Goal: Task Accomplishment & Management: Manage account settings

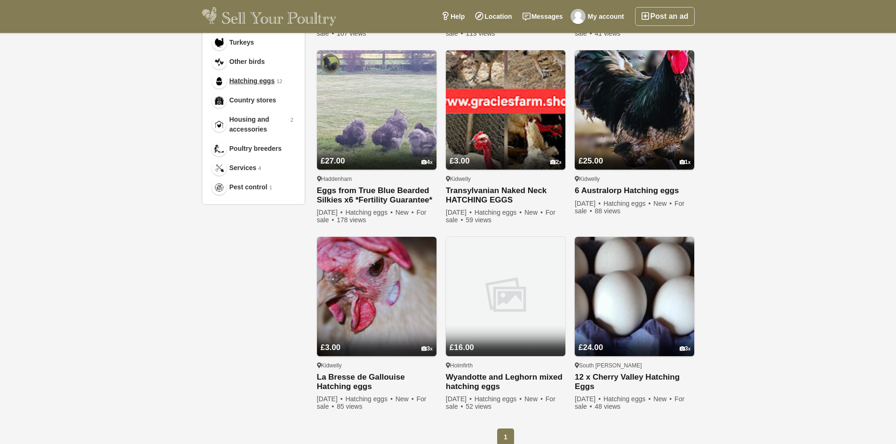
scroll to position [564, 0]
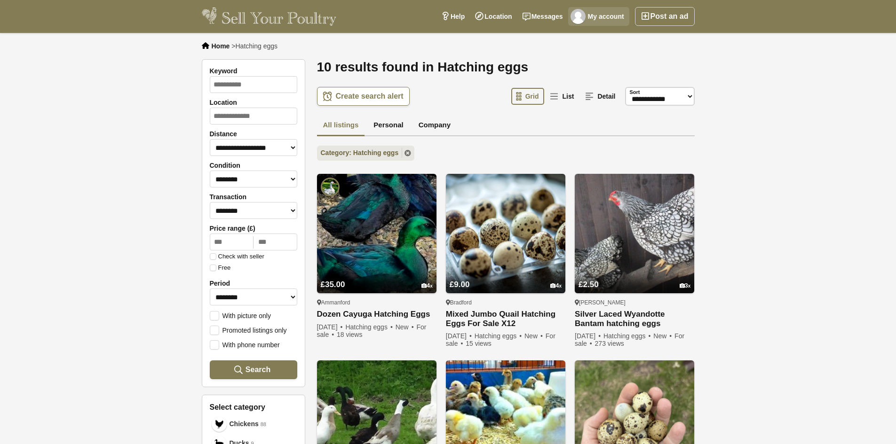
click at [600, 13] on link "My account" at bounding box center [598, 16] width 61 height 19
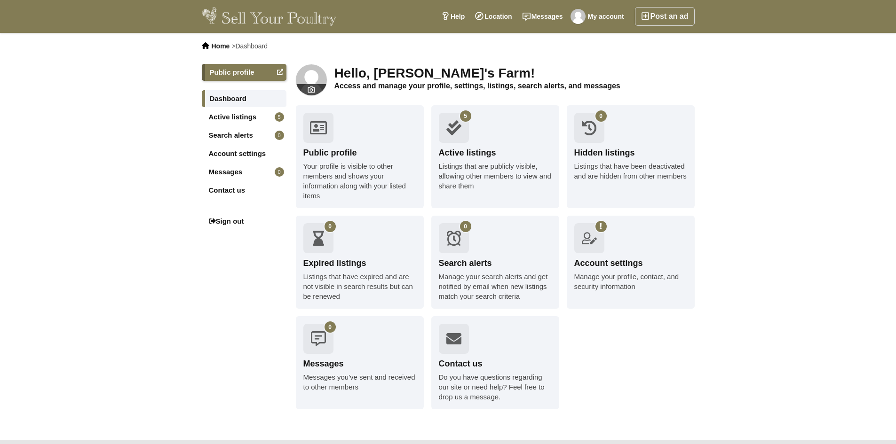
click at [256, 115] on link "Active listings 5" at bounding box center [244, 117] width 85 height 17
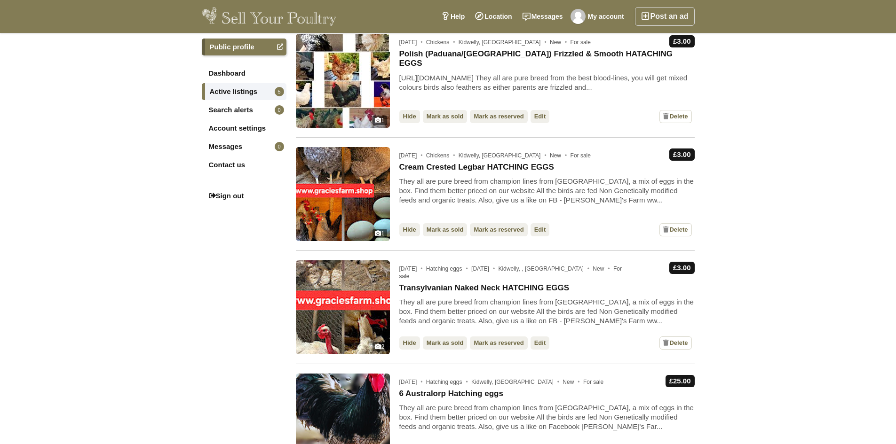
scroll to position [282, 0]
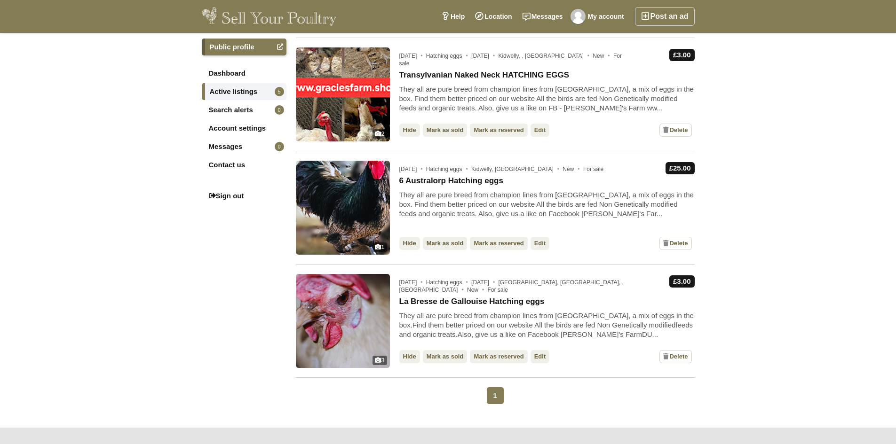
click at [531, 244] on link "Edit" at bounding box center [539, 243] width 19 height 13
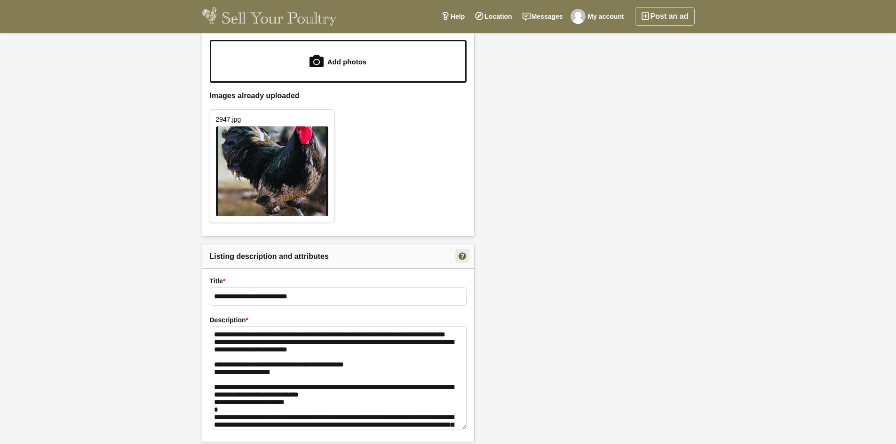
scroll to position [517, 0]
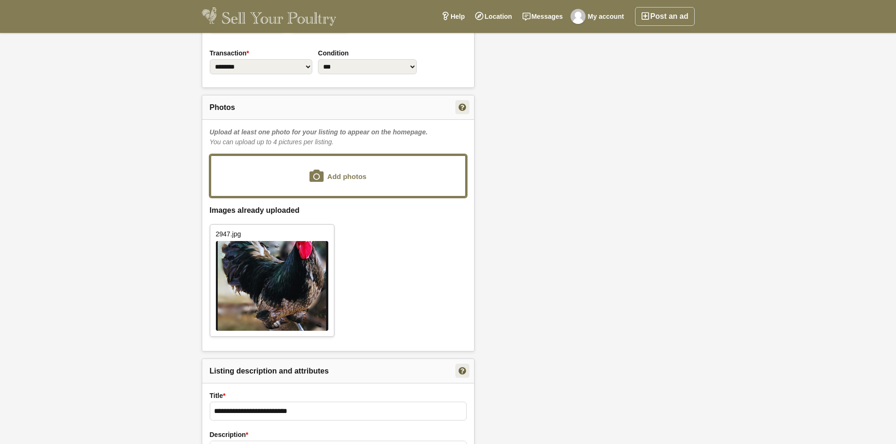
click at [352, 167] on input "file" at bounding box center [338, 176] width 254 height 40
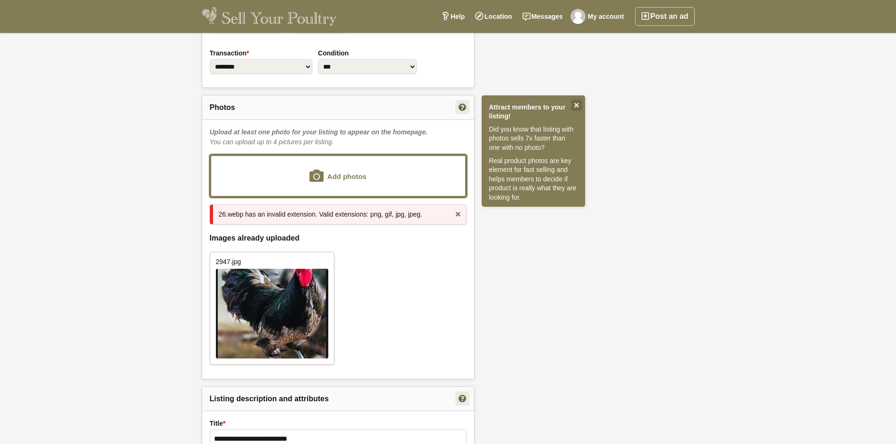
click at [355, 178] on input "file" at bounding box center [338, 176] width 254 height 40
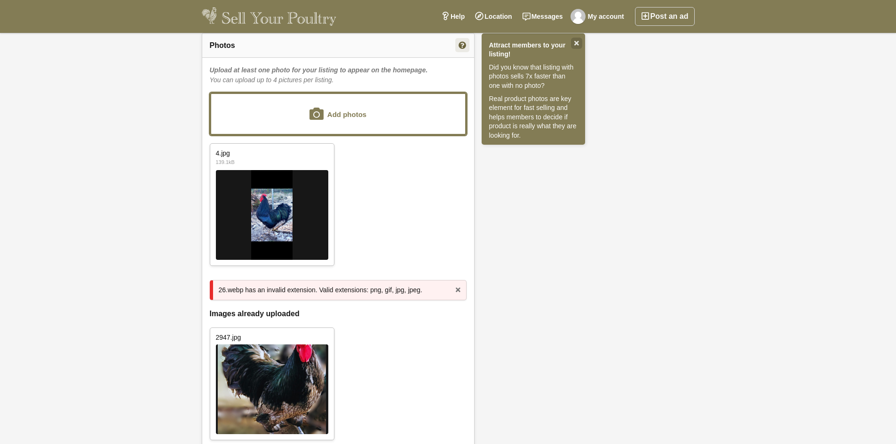
scroll to position [705, 0]
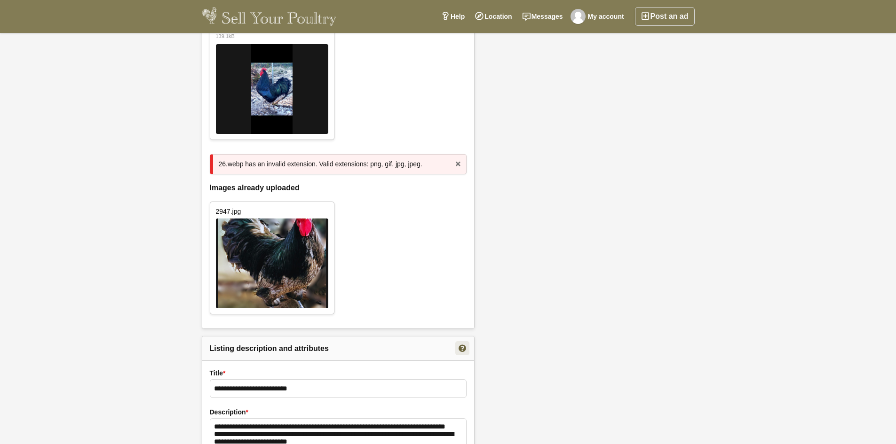
drag, startPoint x: 326, startPoint y: 207, endPoint x: 481, endPoint y: 64, distance: 211.3
click at [326, 207] on link "Delete" at bounding box center [324, 212] width 14 height 14
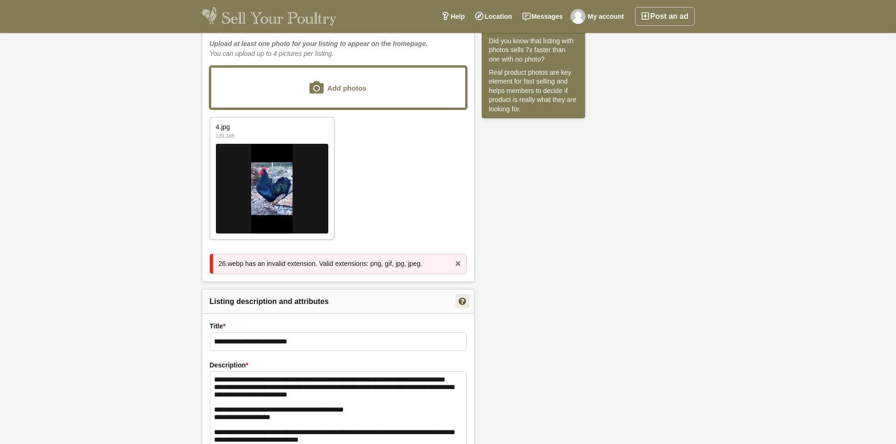
scroll to position [517, 0]
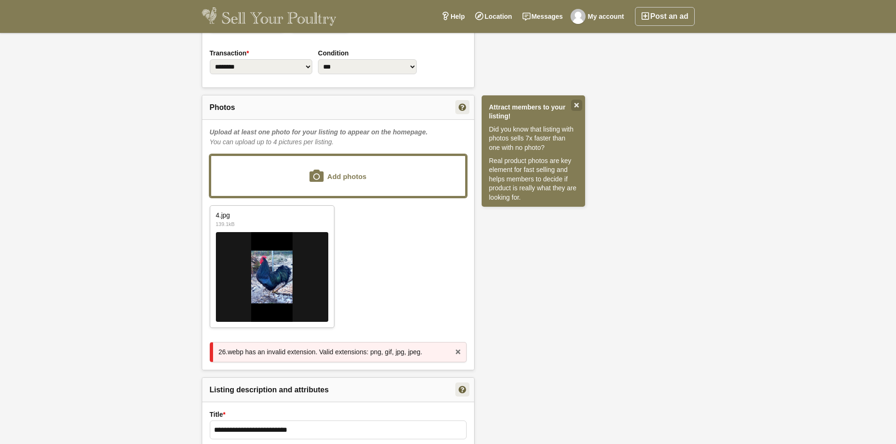
click at [334, 172] on input "file" at bounding box center [338, 176] width 254 height 40
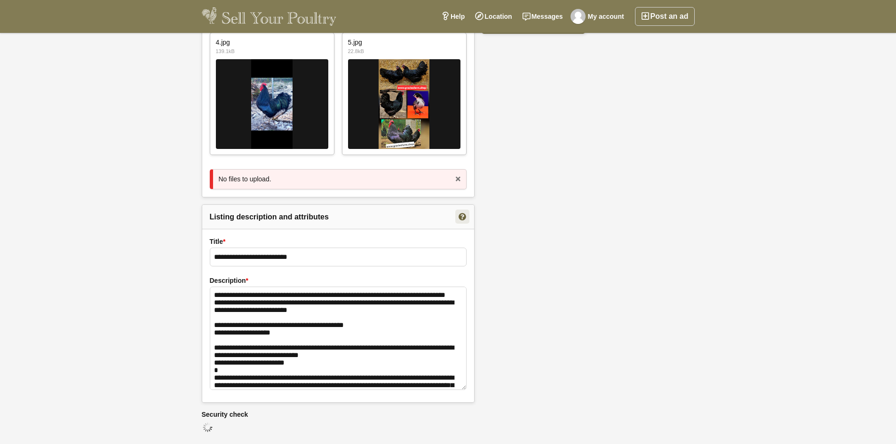
scroll to position [628, 0]
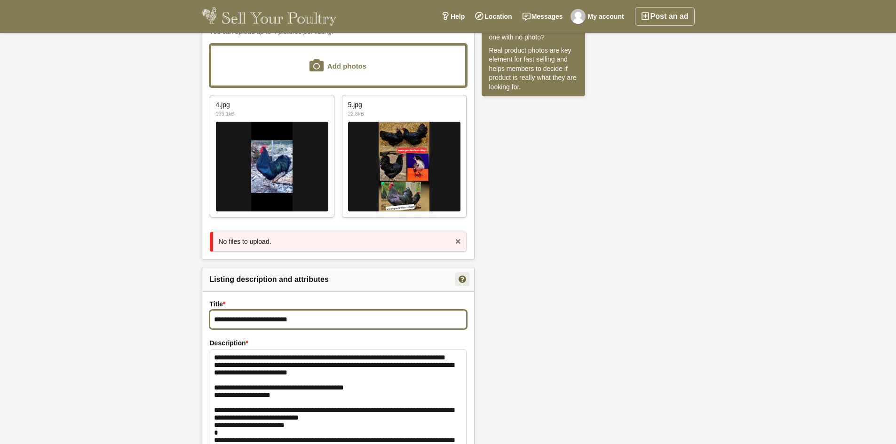
drag, startPoint x: 222, startPoint y: 319, endPoint x: 181, endPoint y: 329, distance: 42.4
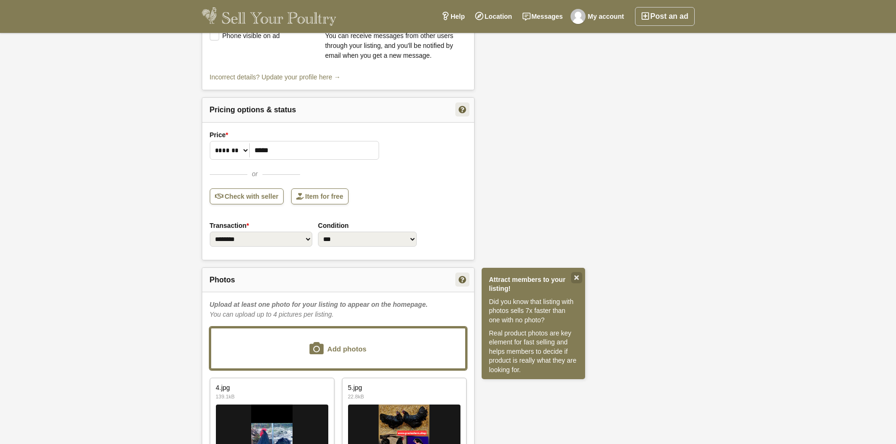
scroll to position [299, 0]
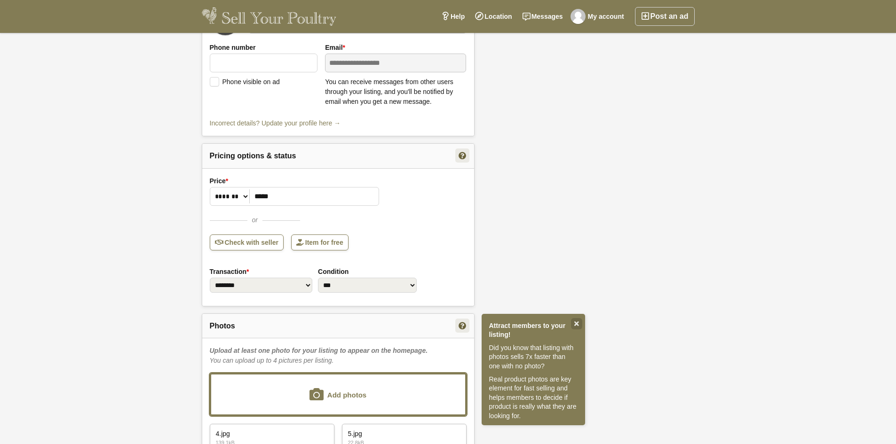
type input "**********"
drag, startPoint x: 282, startPoint y: 198, endPoint x: 203, endPoint y: 193, distance: 79.6
click at [203, 193] on div "**********" at bounding box center [338, 237] width 272 height 138
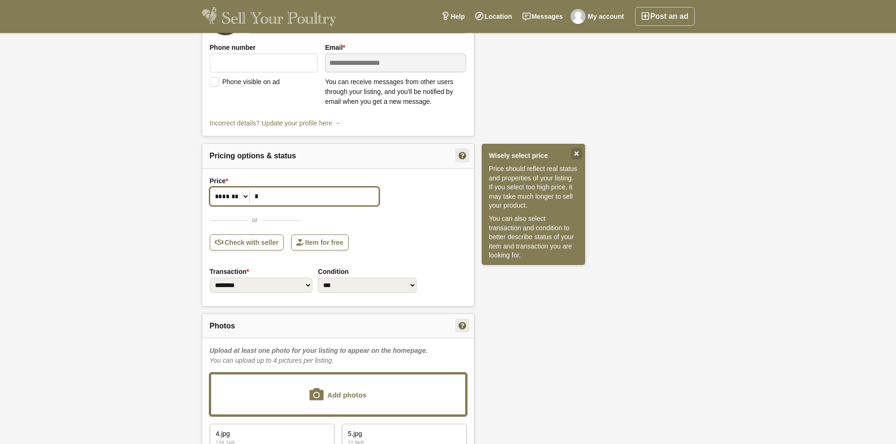
type input "*"
click at [185, 240] on div "**********" at bounding box center [448, 311] width 896 height 1154
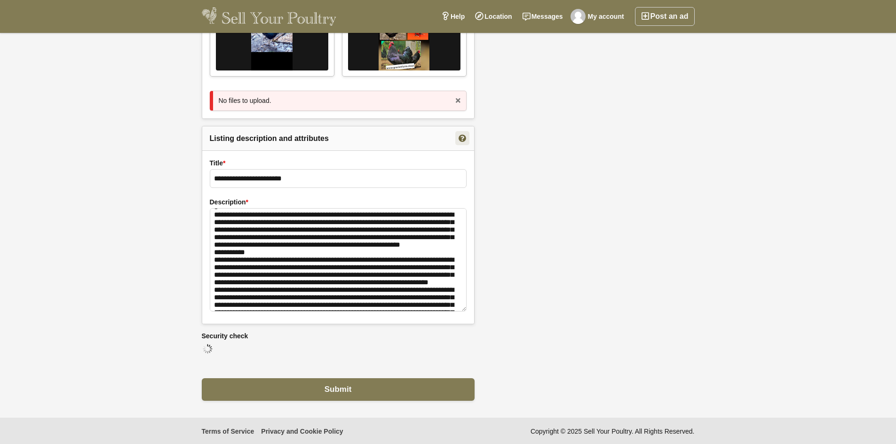
scroll to position [263, 0]
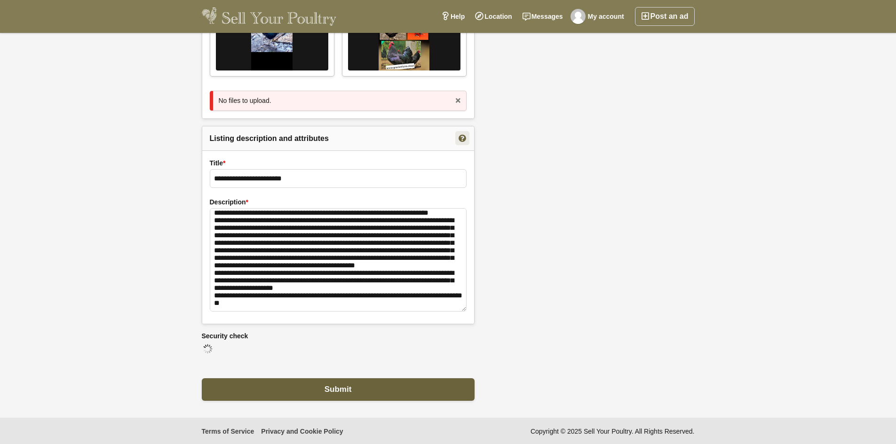
click at [316, 382] on button "Submit" at bounding box center [338, 389] width 273 height 23
